Goal: Information Seeking & Learning: Check status

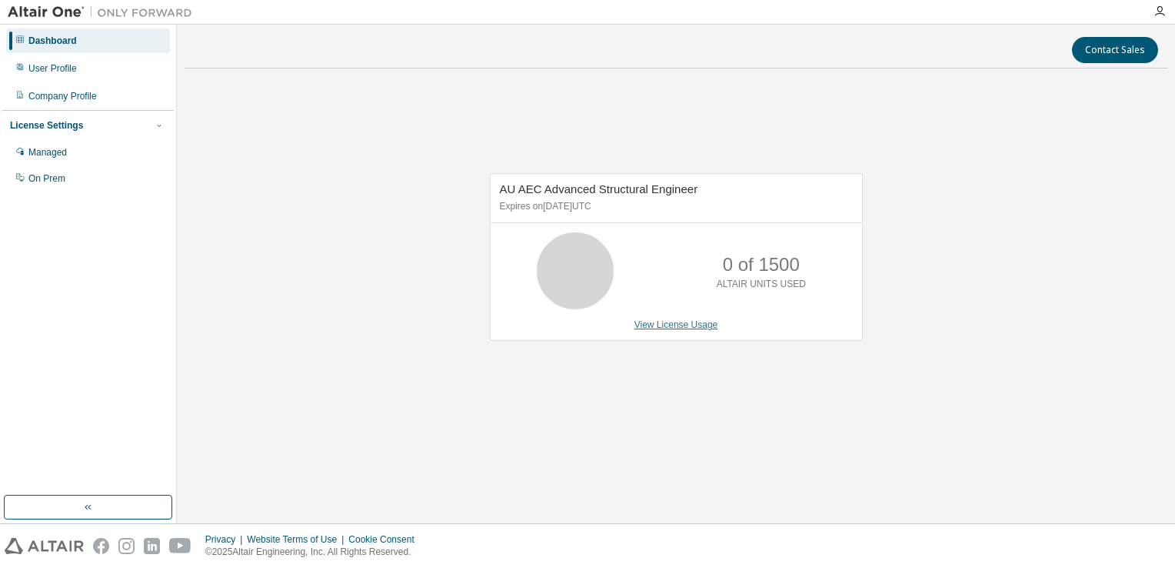
click at [646, 322] on link "View License Usage" at bounding box center [677, 324] width 84 height 11
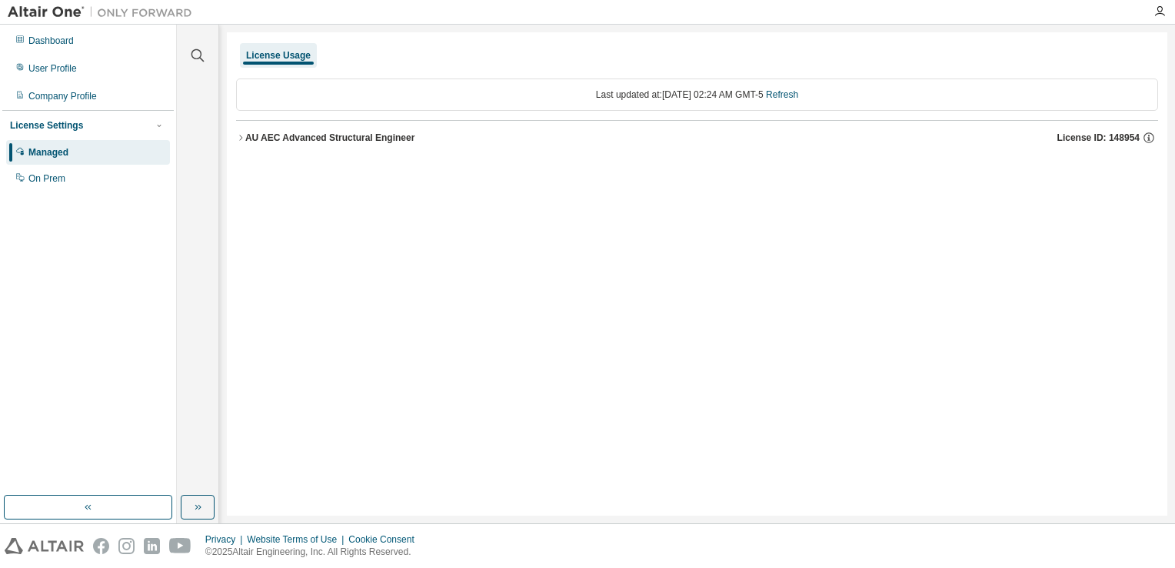
click at [299, 142] on div "AU AEC Advanced Structural Engineer" at bounding box center [330, 138] width 170 height 12
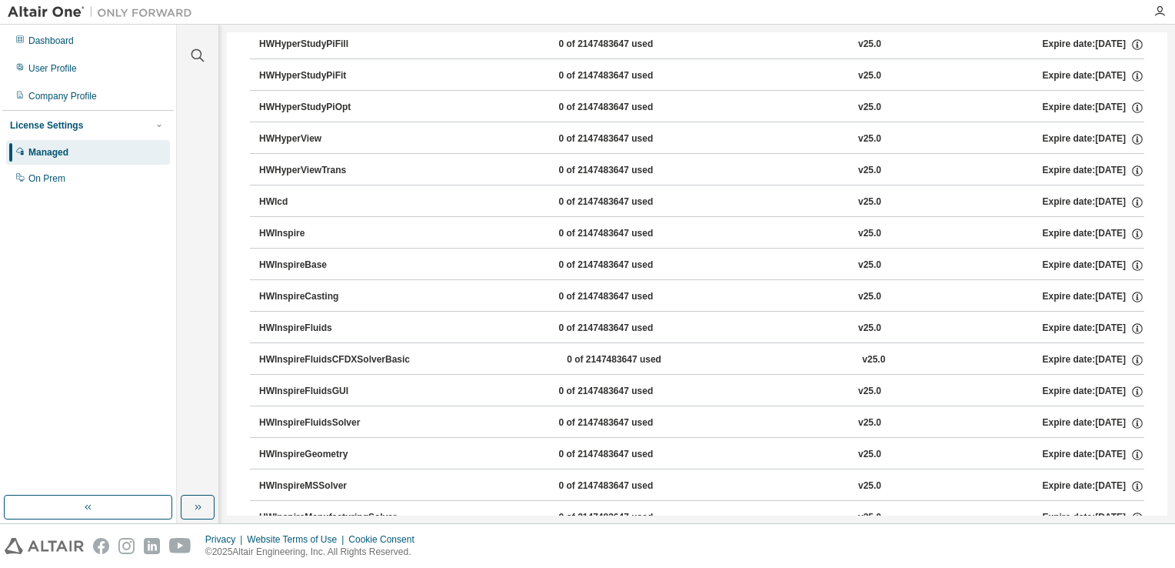
scroll to position [1077, 0]
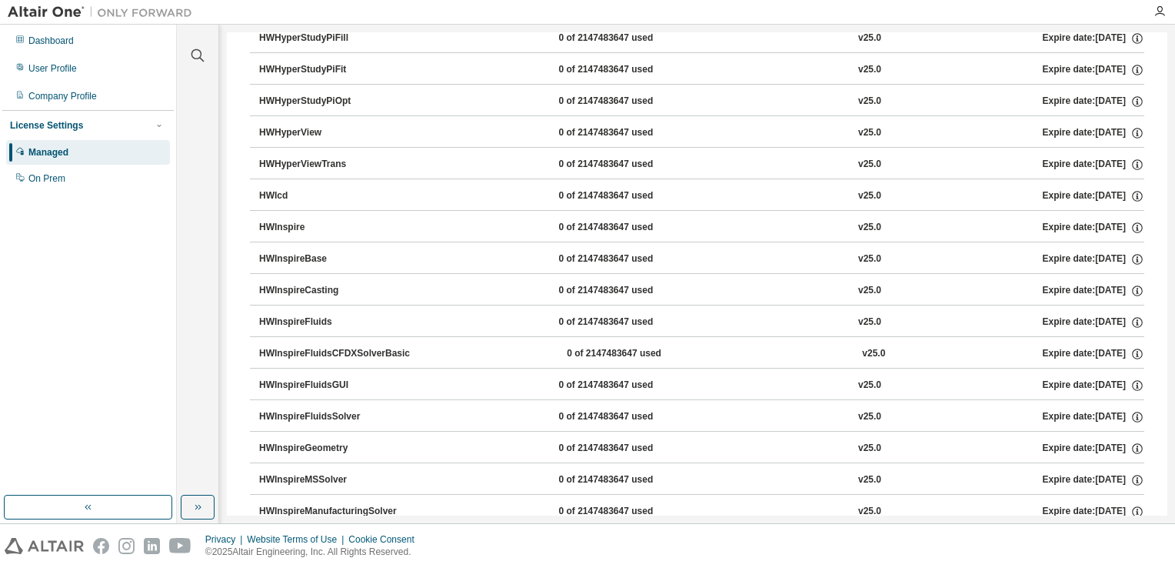
click at [323, 348] on div "HWInspireFluidsCFDXSolverBasic" at bounding box center [334, 354] width 151 height 14
click at [307, 322] on div "HWInspireFluids" at bounding box center [328, 322] width 138 height 14
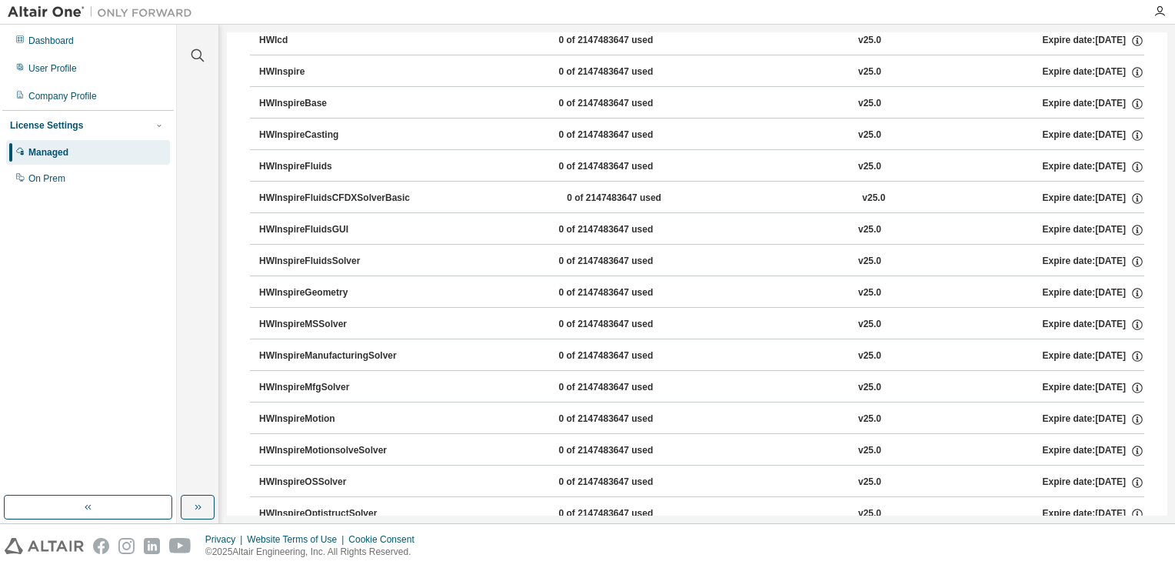
scroll to position [1206, 0]
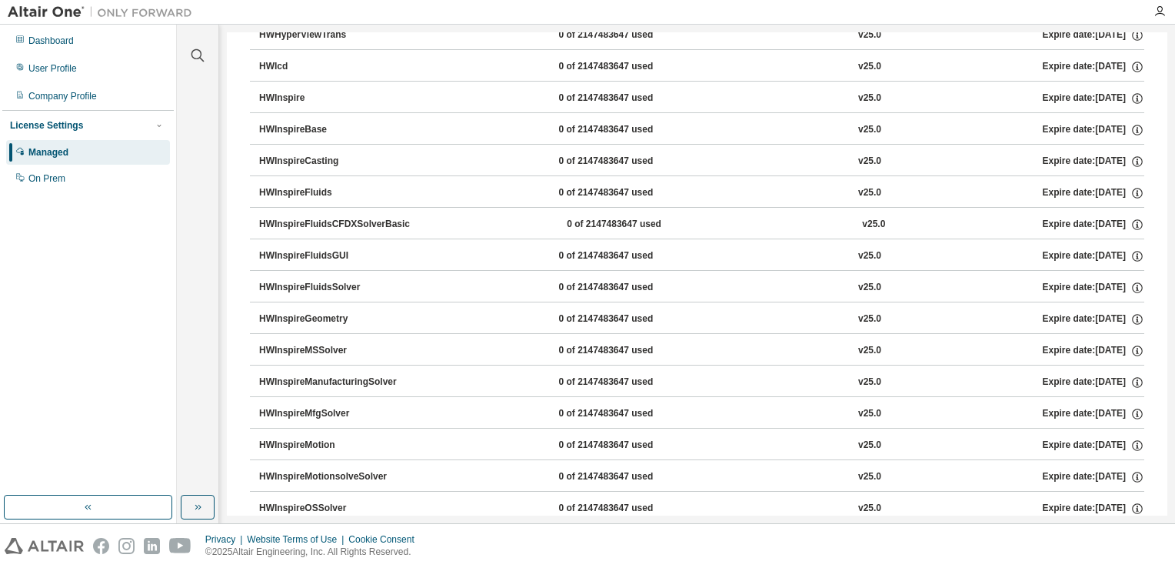
click at [323, 187] on div "HWInspireFluids" at bounding box center [328, 193] width 138 height 14
click at [323, 186] on div "HWInspireFluids" at bounding box center [328, 193] width 138 height 14
click at [112, 189] on div "On Prem" at bounding box center [88, 178] width 164 height 25
